Goal: Check status: Check status

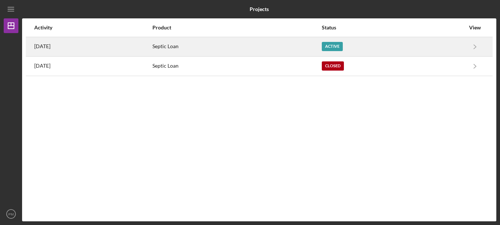
click at [201, 47] on div "Septic Loan" at bounding box center [236, 47] width 169 height 18
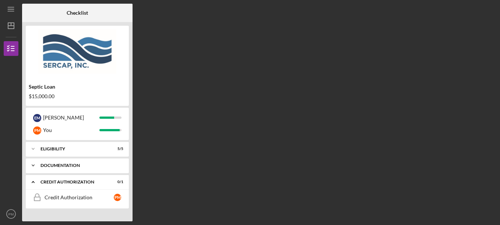
click at [84, 166] on div "Documentation" at bounding box center [79, 165] width 79 height 4
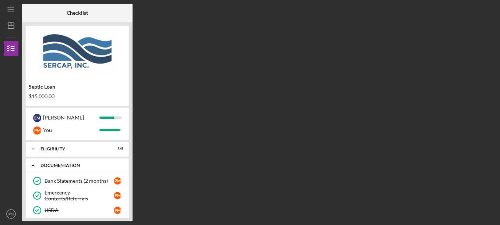
click at [67, 164] on div "Documentation" at bounding box center [79, 165] width 79 height 4
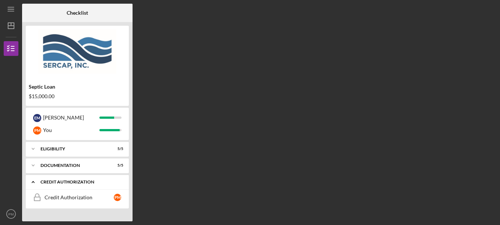
click at [70, 179] on div "Icon/Expander CREDIT AUTHORIZATION 0 / 1" at bounding box center [77, 182] width 103 height 15
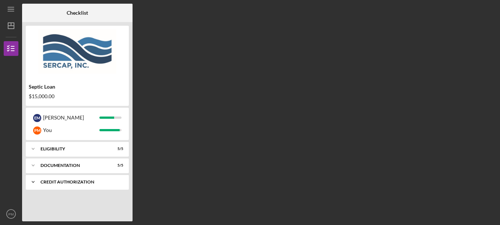
click at [65, 181] on div "CREDIT AUTHORIZATION" at bounding box center [79, 182] width 79 height 4
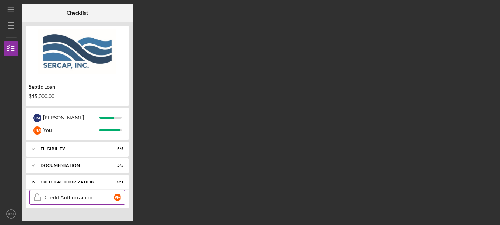
click at [77, 197] on div "Credit Authorization" at bounding box center [79, 198] width 69 height 6
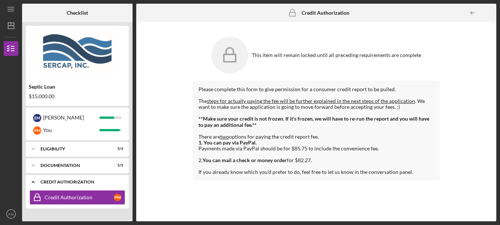
click at [65, 181] on div "CREDIT AUTHORIZATION" at bounding box center [79, 182] width 79 height 4
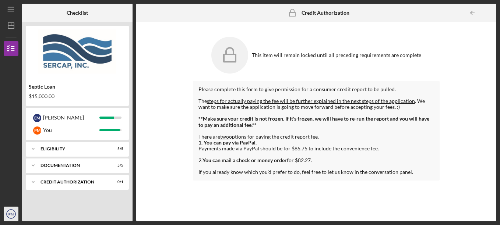
click at [11, 216] on text "PM" at bounding box center [10, 214] width 5 height 4
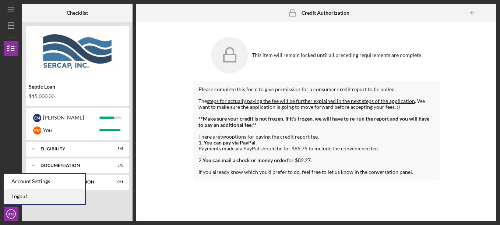
click at [22, 200] on link "Logout" at bounding box center [44, 196] width 81 height 15
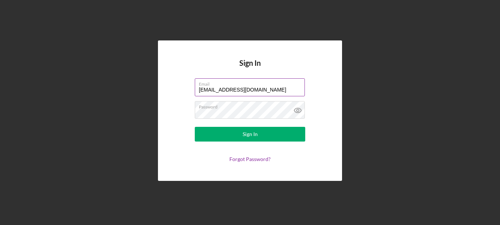
click at [244, 95] on input "[EMAIL_ADDRESS][DOMAIN_NAME]" at bounding box center [250, 87] width 110 height 18
type input "[EMAIL_ADDRESS][DOMAIN_NAME]"
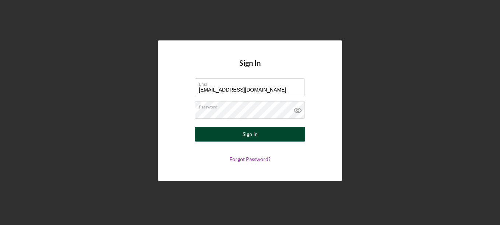
click at [228, 131] on button "Sign In" at bounding box center [250, 134] width 110 height 15
